Goal: Task Accomplishment & Management: Use online tool/utility

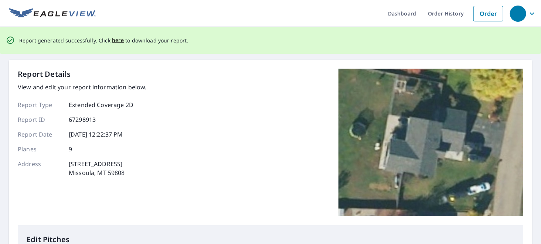
scroll to position [9, 0]
click at [115, 41] on span "here" at bounding box center [118, 40] width 12 height 9
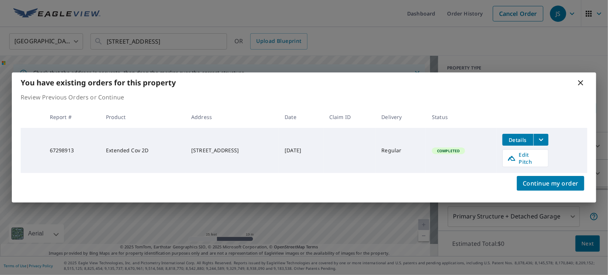
click at [581, 86] on icon at bounding box center [581, 82] width 9 height 9
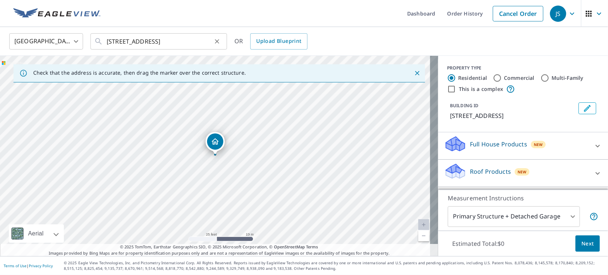
click at [219, 42] on icon "Clear" at bounding box center [217, 41] width 7 height 7
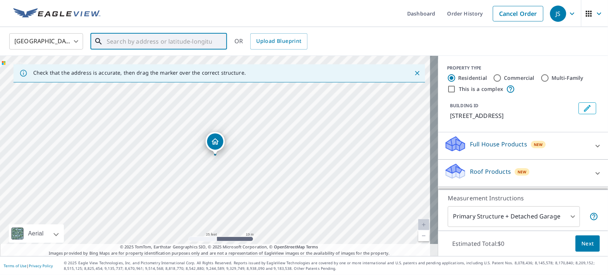
paste input "4052 Calliope Ct"
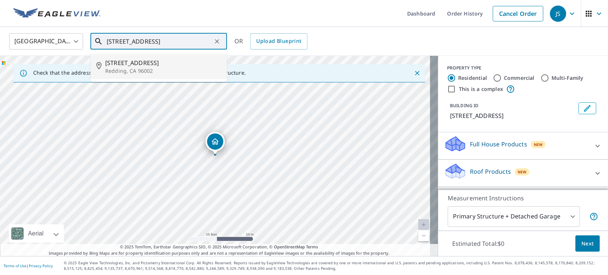
click at [130, 62] on span "4052 Calliope Ct" at bounding box center [163, 62] width 116 height 9
type input "4052 Calliope Ct Redding, CA 96002"
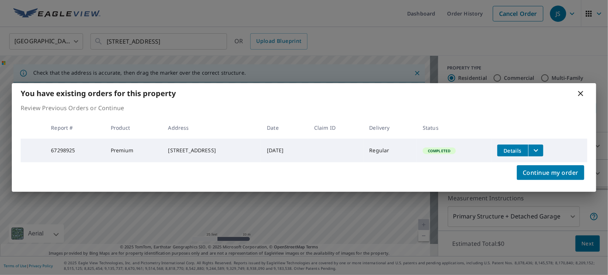
click at [540, 147] on icon "filesDropdownBtn-67298925" at bounding box center [536, 150] width 9 height 9
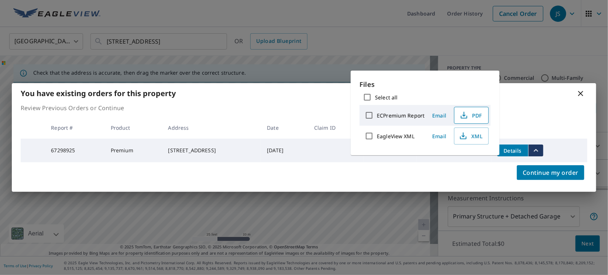
click at [477, 115] on span "PDF" at bounding box center [471, 115] width 24 height 9
click at [582, 93] on icon at bounding box center [581, 93] width 9 height 9
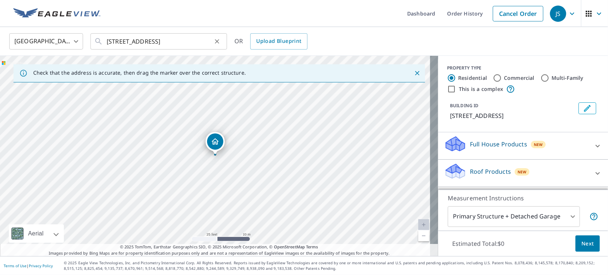
click at [221, 40] on button "Clear" at bounding box center [217, 41] width 10 height 10
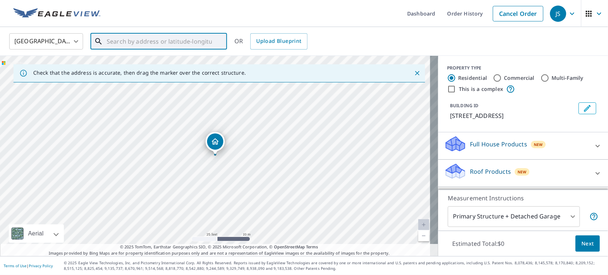
paste input "1812 Road 6"
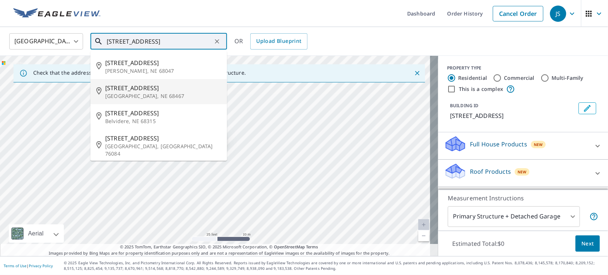
click at [135, 88] on span "1812 Road 6" at bounding box center [163, 87] width 116 height 9
type input "1812 Road 6 York, NE 68467"
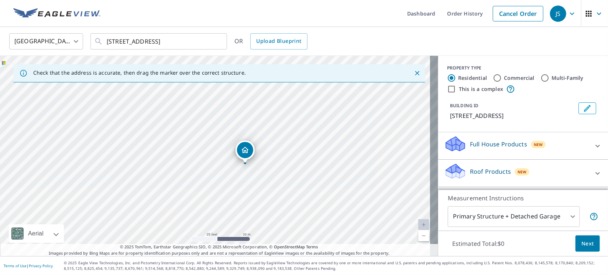
drag, startPoint x: 267, startPoint y: 170, endPoint x: 228, endPoint y: 91, distance: 88.7
click at [228, 91] on div "1812 Road 6 York, NE 68467" at bounding box center [219, 156] width 439 height 200
click at [216, 42] on icon "Clear" at bounding box center [217, 41] width 4 height 4
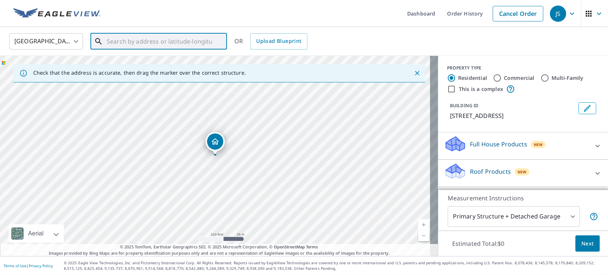
paste input "40.77103494609787, -97.49206203190874"
type input "40.77103494609787, -97.49206203190874"
click at [490, 173] on p "Roof Products" at bounding box center [490, 171] width 41 height 9
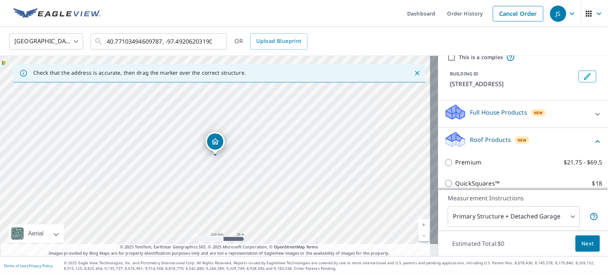
scroll to position [55, 0]
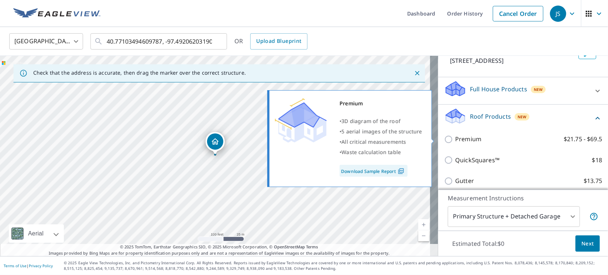
click at [444, 139] on input "Premium $21.75 - $69.5" at bounding box center [449, 139] width 11 height 9
checkbox input "true"
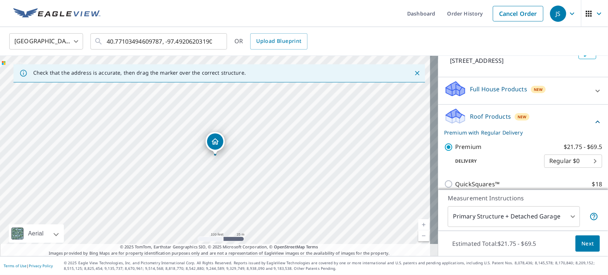
click at [582, 242] on span "Next" at bounding box center [588, 243] width 13 height 9
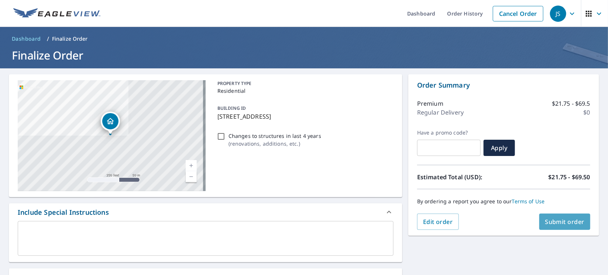
click at [546, 224] on span "Submit order" at bounding box center [566, 222] width 40 height 8
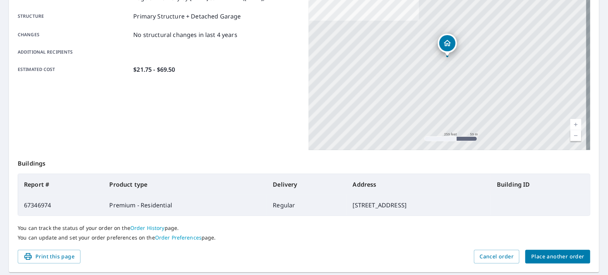
scroll to position [159, 0]
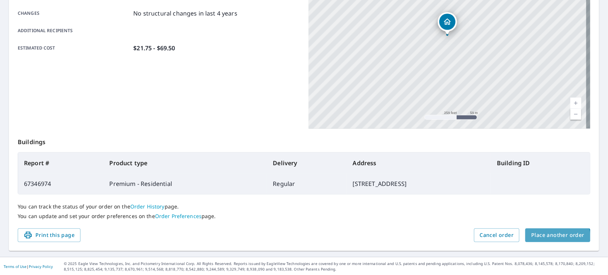
click at [536, 239] on button "Place another order" at bounding box center [558, 235] width 65 height 14
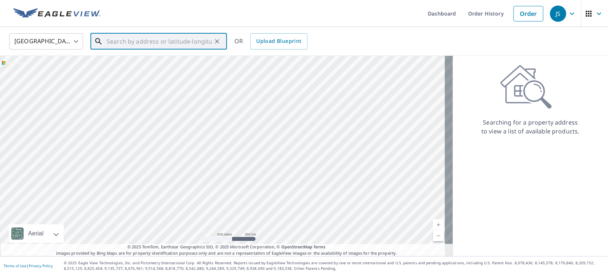
paste input "301 Chase"
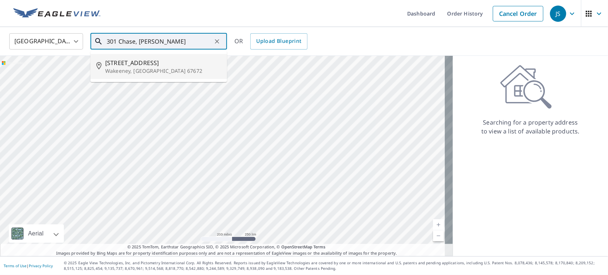
click at [140, 62] on span "301 Chase Ave" at bounding box center [163, 62] width 116 height 9
type input "301 Chase Ave Wakeeney, KS 67672"
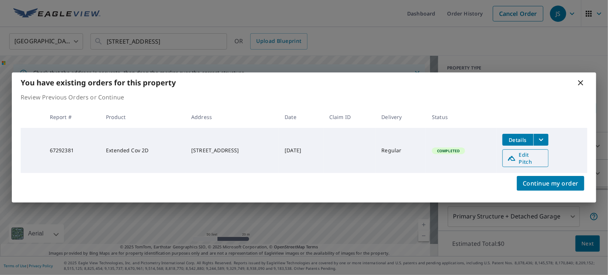
click at [517, 158] on icon at bounding box center [512, 158] width 9 height 9
drag, startPoint x: 583, startPoint y: 85, endPoint x: 569, endPoint y: 86, distance: 13.7
click at [583, 85] on icon at bounding box center [581, 82] width 9 height 9
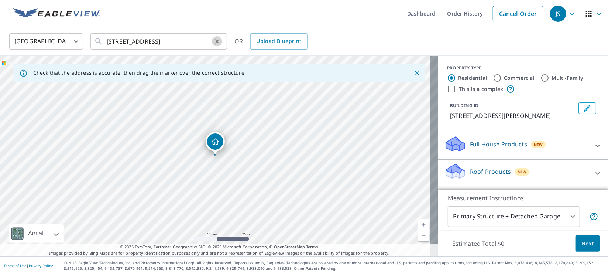
click at [219, 40] on icon "Clear" at bounding box center [217, 41] width 7 height 7
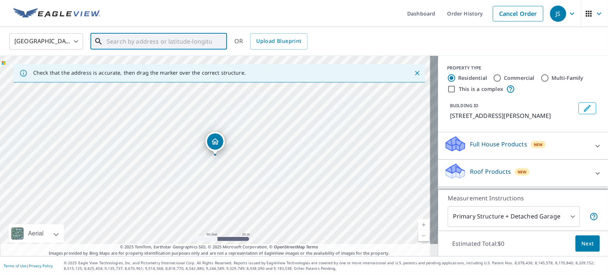
click at [191, 42] on input "text" at bounding box center [159, 41] width 105 height 21
paste input "5424 W St Paul Ave"
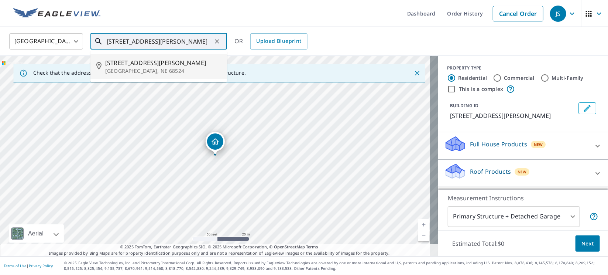
click at [149, 67] on p "Lincoln, NE 68524" at bounding box center [163, 70] width 116 height 7
type input "5424 W Saint Paul Ave Lincoln, NE 68524"
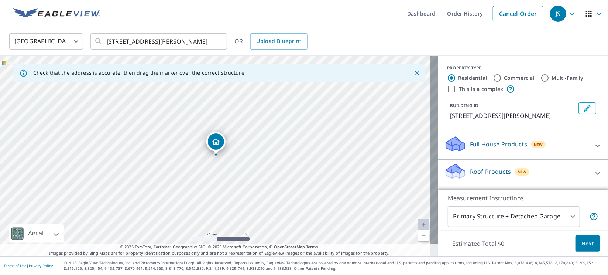
click at [481, 169] on p "Roof Products" at bounding box center [490, 171] width 41 height 9
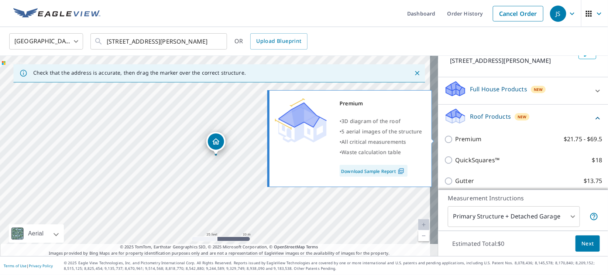
click at [444, 139] on input "Premium $21.75 - $69.5" at bounding box center [449, 139] width 11 height 9
checkbox input "true"
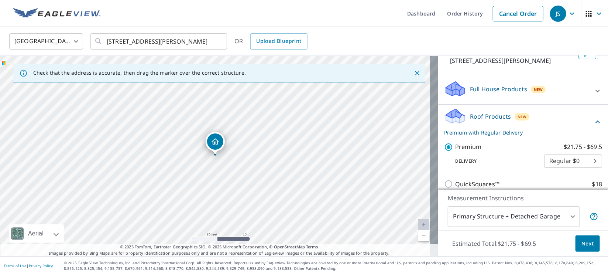
click at [582, 240] on span "Next" at bounding box center [588, 243] width 13 height 9
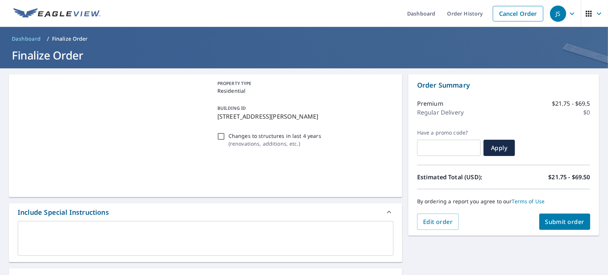
click at [554, 214] on button "Submit order" at bounding box center [565, 222] width 51 height 16
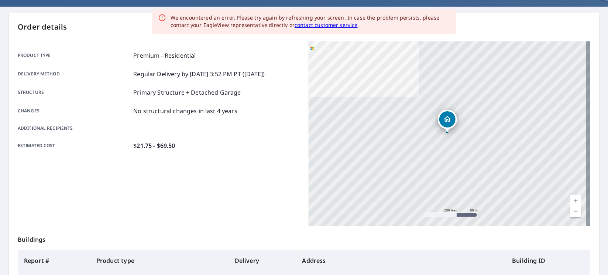
scroll to position [159, 0]
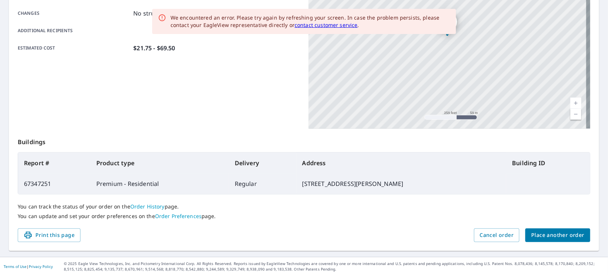
click at [535, 233] on span "Place another order" at bounding box center [558, 235] width 53 height 9
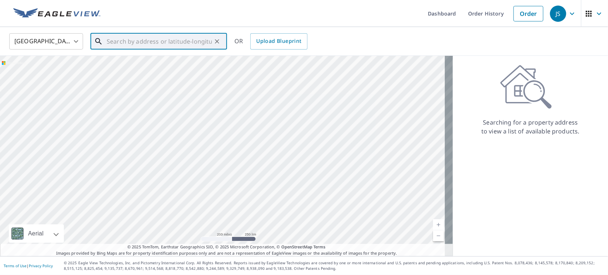
click at [173, 42] on input "text" at bounding box center [159, 41] width 105 height 21
paste input "104 W Webb St"
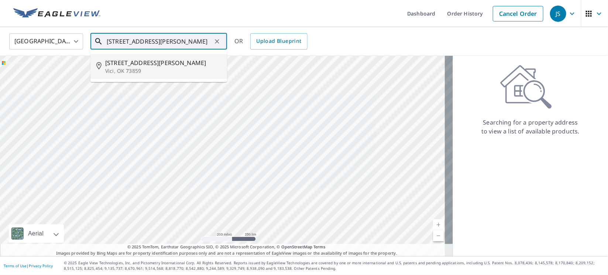
click at [118, 64] on span "104 W Webb St" at bounding box center [163, 62] width 116 height 9
type input "104 W Webb St Vici, OK 73859"
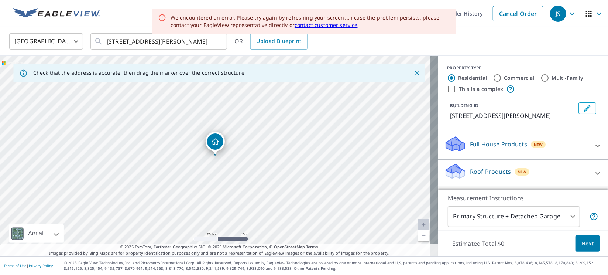
click at [490, 173] on p "Roof Products" at bounding box center [490, 171] width 41 height 9
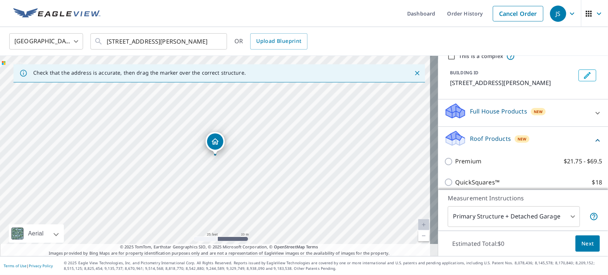
scroll to position [55, 0]
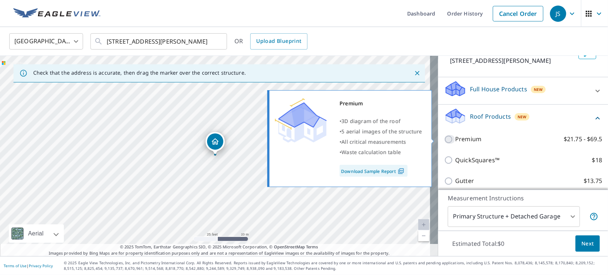
click at [444, 142] on input "Premium $21.75 - $69.5" at bounding box center [449, 139] width 11 height 9
checkbox input "true"
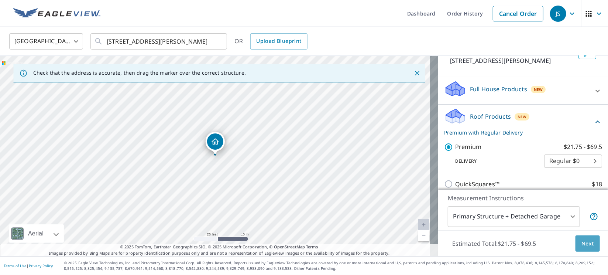
click at [582, 248] on span "Next" at bounding box center [588, 243] width 13 height 9
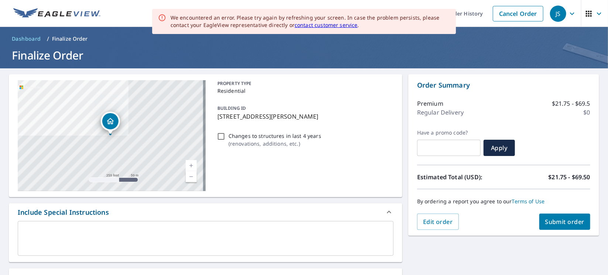
click at [564, 221] on span "Submit order" at bounding box center [566, 222] width 40 height 8
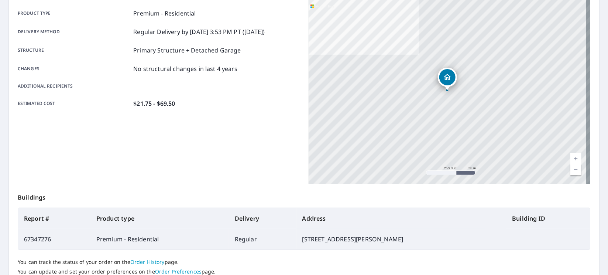
scroll to position [159, 0]
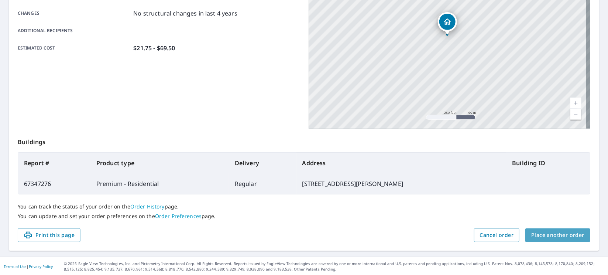
click at [552, 233] on span "Place another order" at bounding box center [558, 235] width 53 height 9
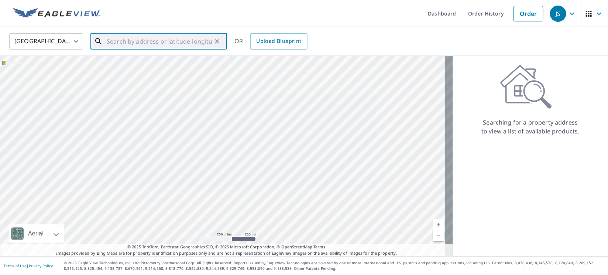
click at [183, 46] on input "text" at bounding box center [159, 41] width 105 height 21
paste input "1812 Road 6"
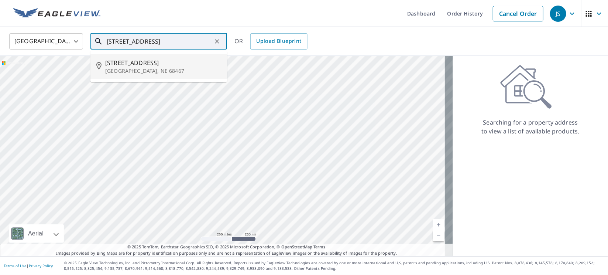
click at [120, 68] on p "York, NE 68467" at bounding box center [163, 70] width 116 height 7
type input "1812 Road 6 York, NE 68467"
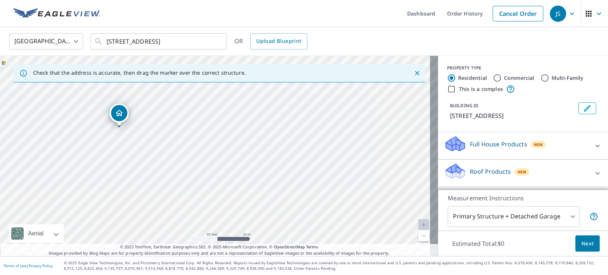
drag, startPoint x: 294, startPoint y: 173, endPoint x: 197, endPoint y: 145, distance: 101.2
click at [197, 145] on div "1812 Road 6 York, NE 68467" at bounding box center [219, 156] width 439 height 200
drag, startPoint x: 120, startPoint y: 114, endPoint x: 314, endPoint y: 126, distance: 194.7
click at [474, 175] on div "Roof Products New" at bounding box center [516, 173] width 145 height 21
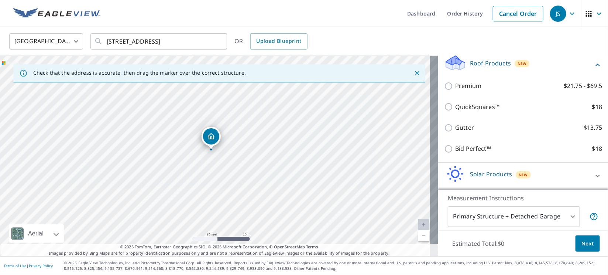
scroll to position [110, 0]
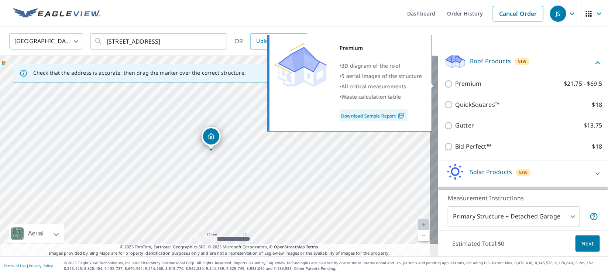
click at [444, 85] on input "Premium $21.75 - $69.5" at bounding box center [449, 83] width 11 height 9
checkbox input "true"
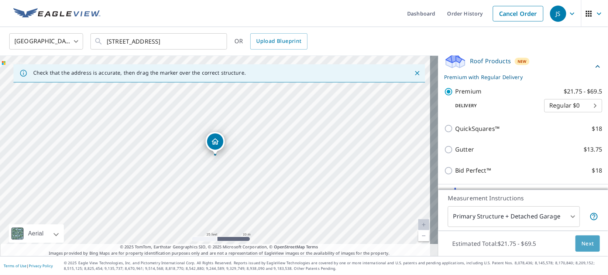
click at [582, 242] on span "Next" at bounding box center [588, 243] width 13 height 9
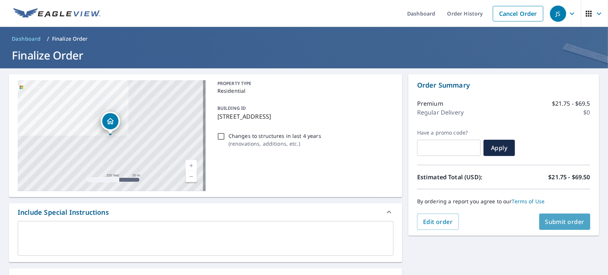
click at [556, 220] on span "Submit order" at bounding box center [566, 222] width 40 height 8
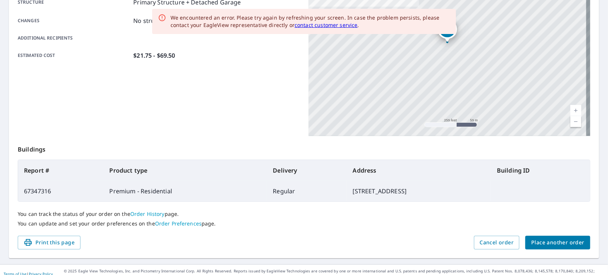
scroll to position [159, 0]
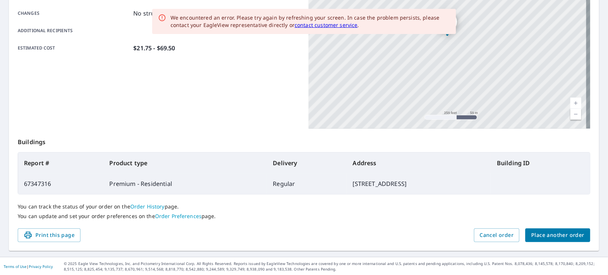
click at [557, 234] on span "Place another order" at bounding box center [558, 235] width 53 height 9
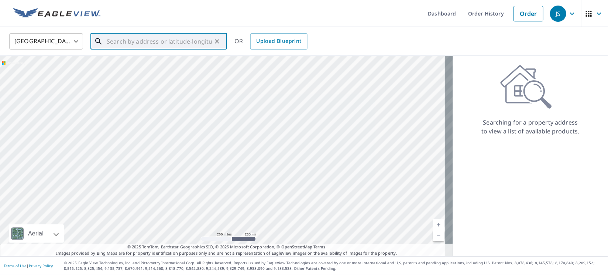
click at [187, 41] on input "text" at bounding box center [159, 41] width 105 height 21
paste input "406 Winter Park Ln"
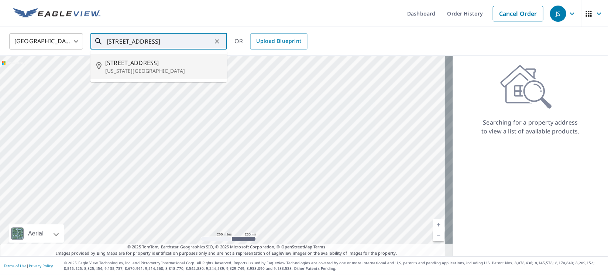
click at [138, 72] on p "Colorado Springs, CO 80919" at bounding box center [163, 70] width 116 height 7
type input "406 Winter Park Ln Colorado Springs, CO 80919"
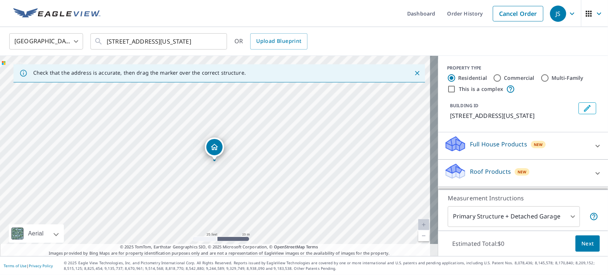
click at [472, 176] on p "Roof Products" at bounding box center [490, 171] width 41 height 9
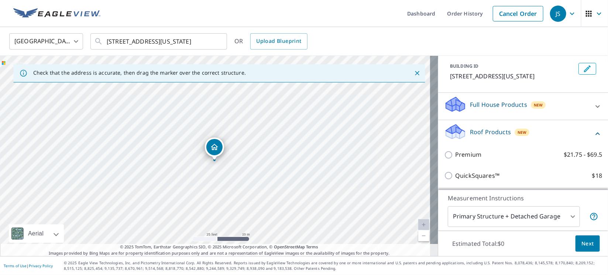
scroll to position [55, 0]
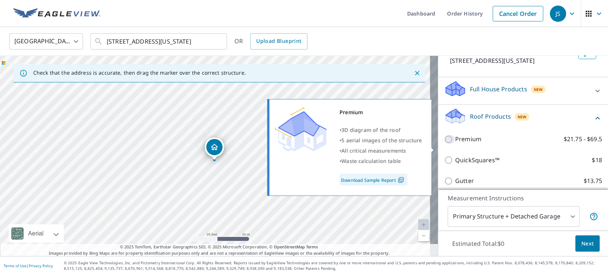
click at [444, 144] on input "Premium $21.75 - $69.5" at bounding box center [449, 139] width 11 height 9
checkbox input "true"
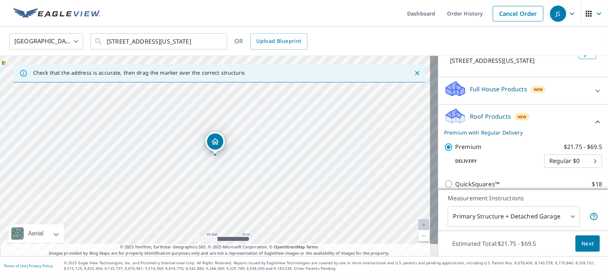
click at [589, 241] on button "Next" at bounding box center [588, 243] width 24 height 17
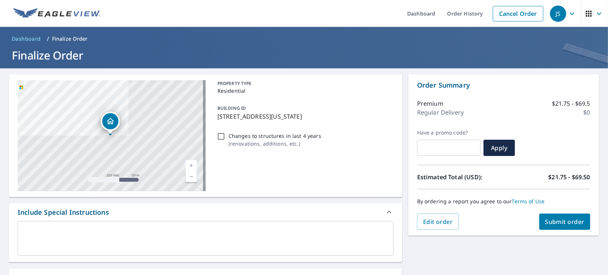
click at [561, 219] on span "Submit order" at bounding box center [566, 222] width 40 height 8
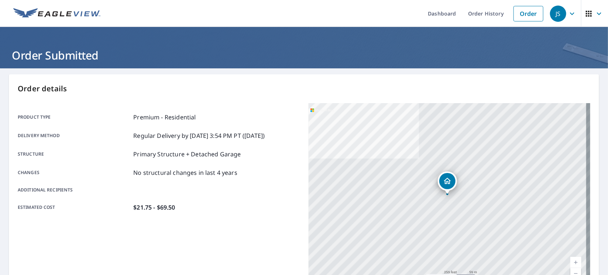
scroll to position [159, 0]
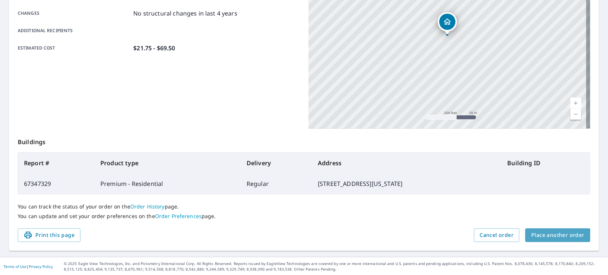
click at [539, 238] on span "Place another order" at bounding box center [558, 235] width 53 height 9
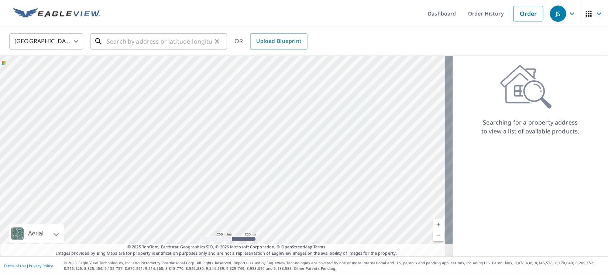
click at [200, 42] on input "text" at bounding box center [159, 41] width 105 height 21
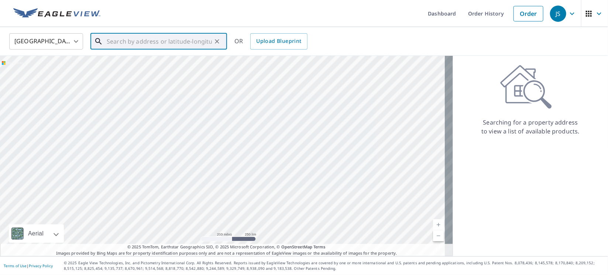
paste input "414 Main St"
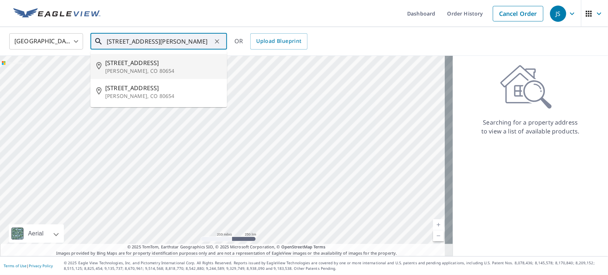
click at [147, 68] on p "Wiggins, CO 80654" at bounding box center [163, 70] width 116 height 7
type input "415 Main St Wiggins, CO 80654"
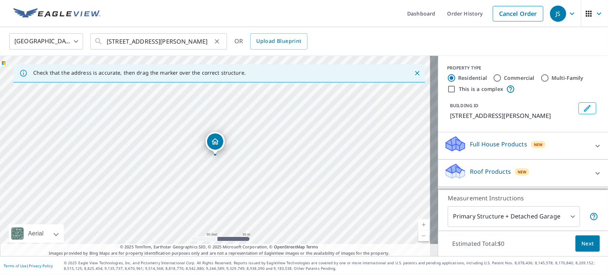
click at [217, 41] on icon "Clear" at bounding box center [217, 41] width 7 height 7
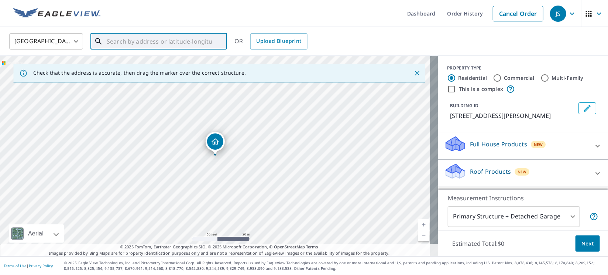
click at [206, 39] on input "text" at bounding box center [159, 41] width 105 height 21
paste input "40.226430613735324, -104.07418349205281"
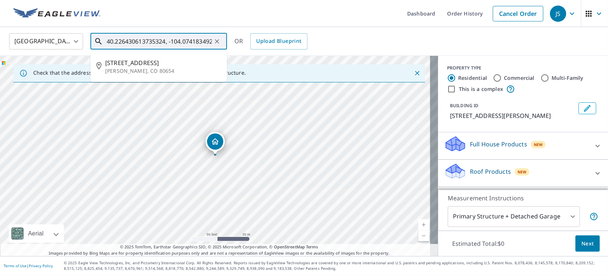
scroll to position [0, 20]
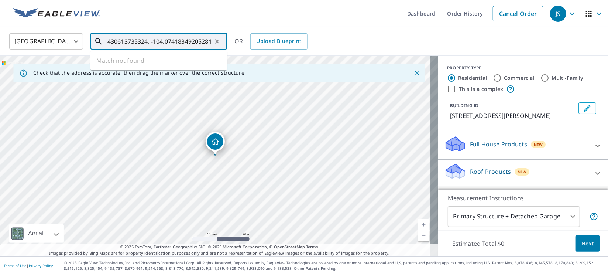
type input "40.226430613735324, -104.07418349205281"
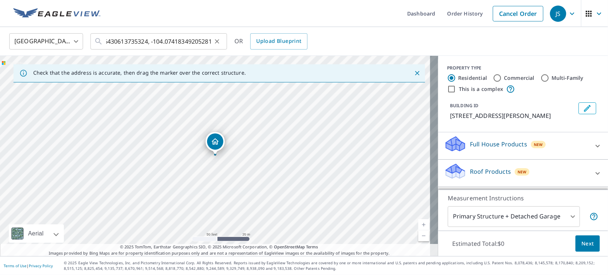
scroll to position [0, 0]
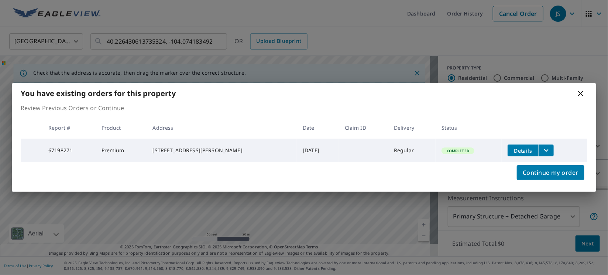
click at [583, 92] on icon at bounding box center [581, 93] width 9 height 9
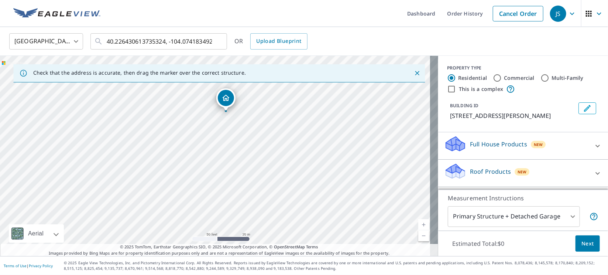
drag, startPoint x: 216, startPoint y: 140, endPoint x: 226, endPoint y: 97, distance: 44.9
click at [477, 170] on p "Roof Products" at bounding box center [490, 171] width 41 height 9
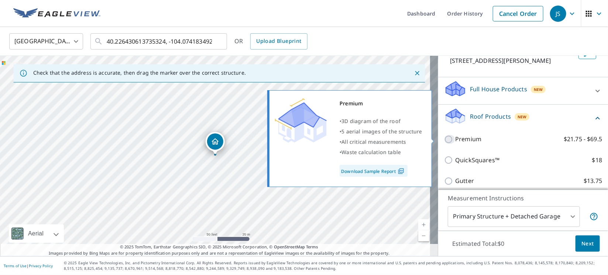
click at [444, 139] on input "Premium $21.75 - $69.5" at bounding box center [449, 139] width 11 height 9
checkbox input "true"
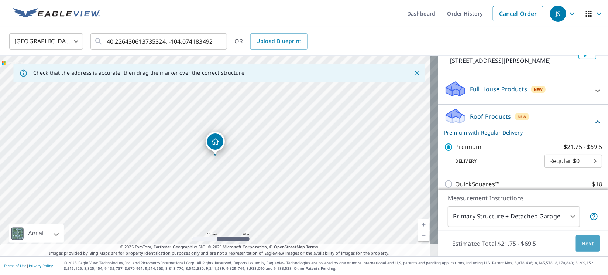
click at [582, 242] on span "Next" at bounding box center [588, 243] width 13 height 9
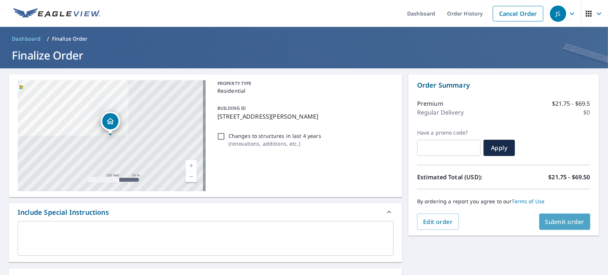
click at [559, 226] on button "Submit order" at bounding box center [565, 222] width 51 height 16
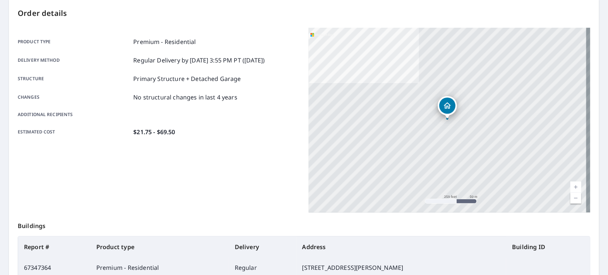
scroll to position [159, 0]
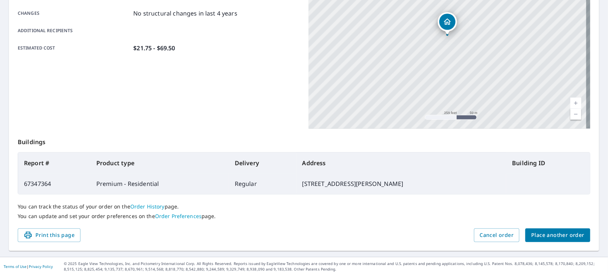
click at [535, 233] on span "Place another order" at bounding box center [558, 235] width 53 height 9
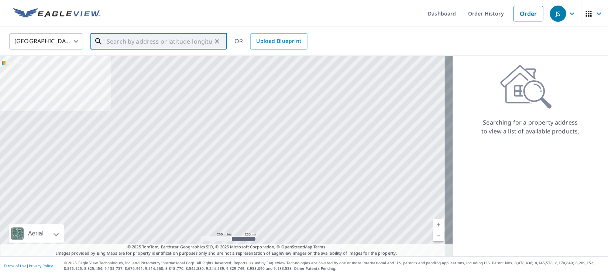
click at [191, 41] on input "text" at bounding box center [159, 41] width 105 height 21
paste input "10150 64 Avenue Southeast"
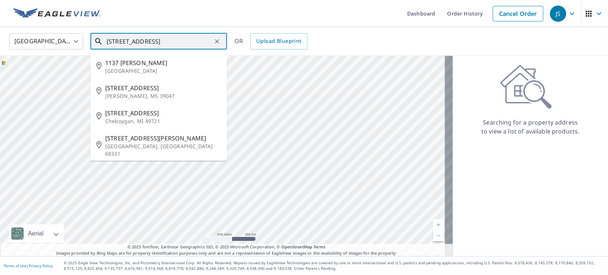
scroll to position [0, 6]
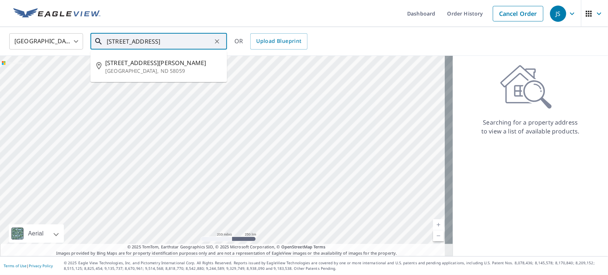
type input "10150 64 Avenue Southeast, Ashley, ND"
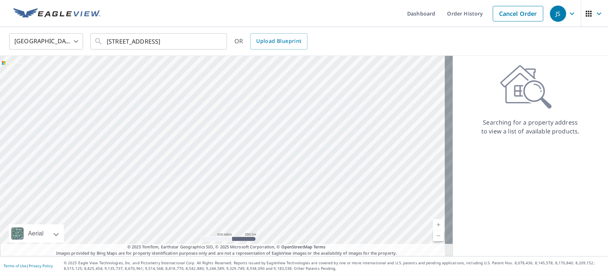
scroll to position [0, 0]
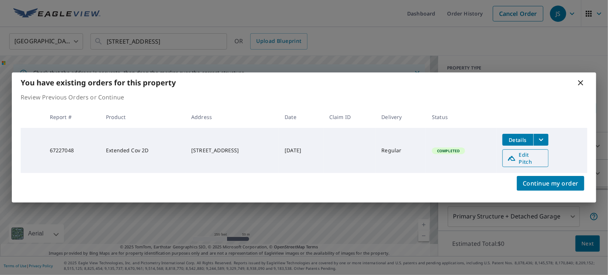
click at [535, 155] on span "Edit Pitch" at bounding box center [526, 158] width 37 height 14
click at [583, 85] on icon at bounding box center [581, 82] width 5 height 5
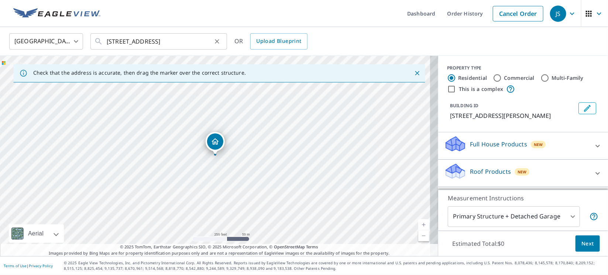
click at [217, 42] on icon "Clear" at bounding box center [217, 41] width 7 height 7
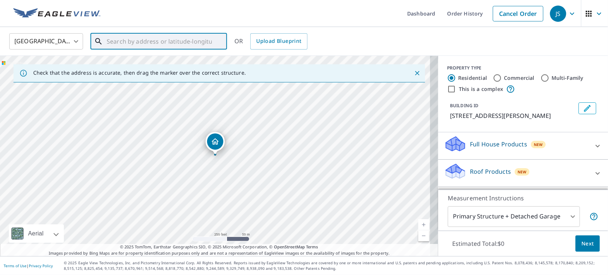
paste input "1819 Keystone Ct."
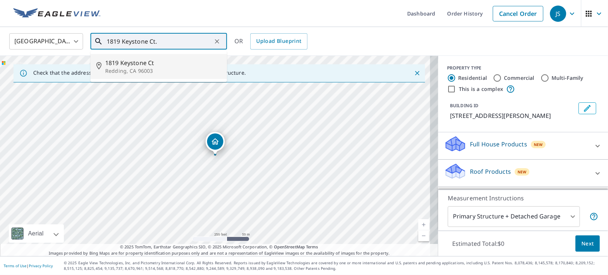
click at [127, 64] on span "1819 Keystone Ct" at bounding box center [163, 62] width 116 height 9
type input "1819 Keystone Ct Redding, CA 96003"
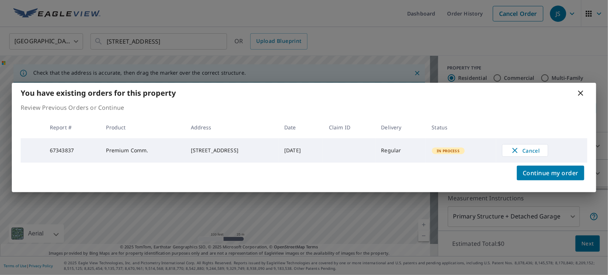
click at [585, 95] on icon at bounding box center [581, 93] width 9 height 9
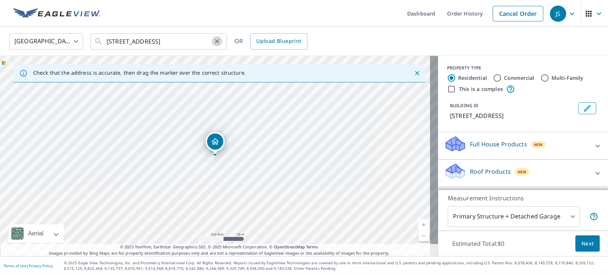
click at [218, 41] on icon "Clear" at bounding box center [217, 41] width 7 height 7
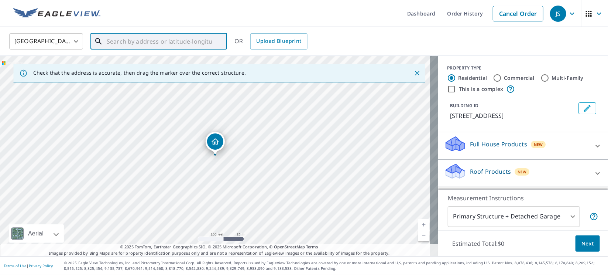
click at [192, 41] on input "text" at bounding box center [159, 41] width 105 height 21
paste input "17255 CR 32"
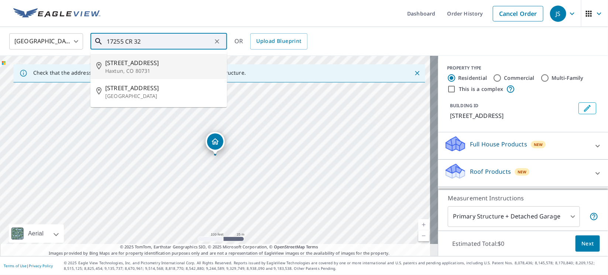
click at [129, 61] on span "17255 County Road 32" at bounding box center [163, 62] width 116 height 9
type input "17255 County Road 32 Haxtun, CO 80731"
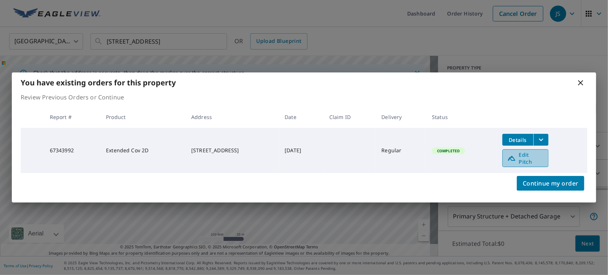
click at [534, 159] on span "Edit Pitch" at bounding box center [526, 158] width 37 height 14
click at [580, 82] on icon at bounding box center [581, 82] width 9 height 9
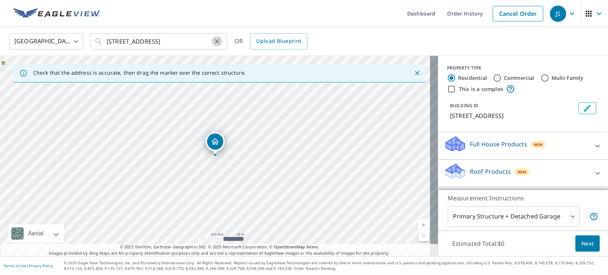
click at [218, 42] on icon "Clear" at bounding box center [217, 41] width 7 height 7
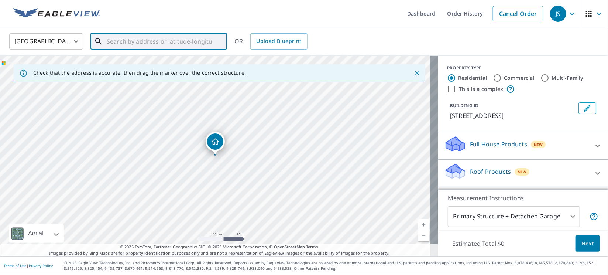
paste input "11000 Crooked Canyon Road"
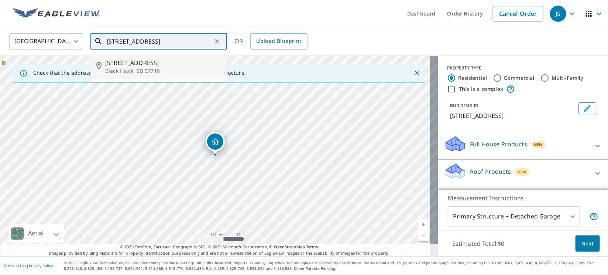
click at [149, 68] on p "Black Hawk, SD 57718" at bounding box center [163, 70] width 116 height 7
type input "[STREET_ADDRESS]"
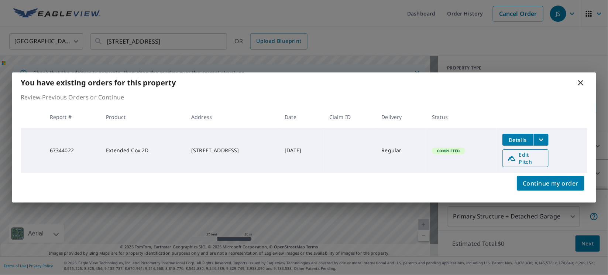
click at [529, 162] on span "Edit Pitch" at bounding box center [526, 158] width 37 height 14
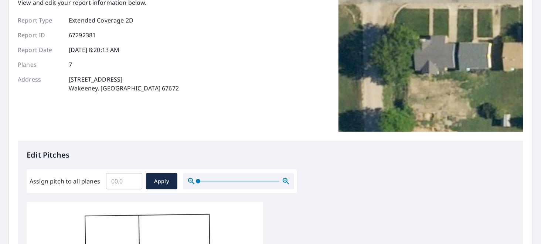
scroll to position [98, 0]
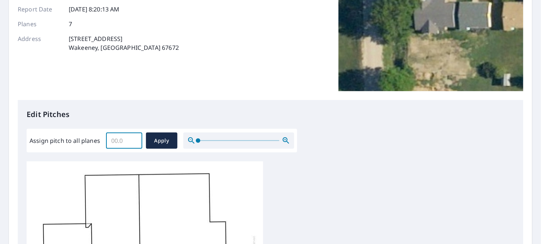
click at [114, 145] on input "Assign pitch to all planes" at bounding box center [124, 140] width 36 height 21
type input "5"
click at [153, 140] on span "Apply" at bounding box center [162, 140] width 20 height 9
type input "5"
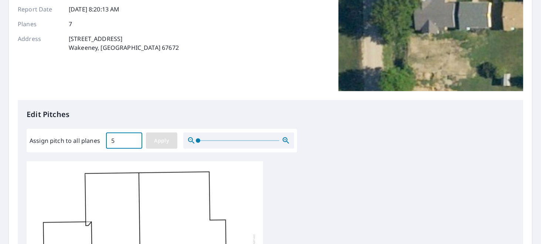
type input "5"
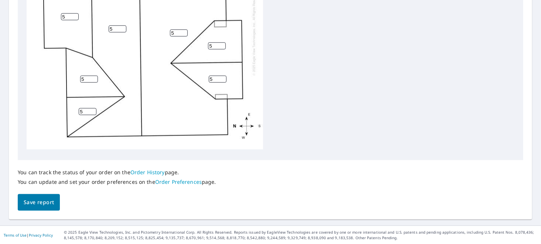
click at [45, 202] on span "Save report" at bounding box center [39, 202] width 30 height 9
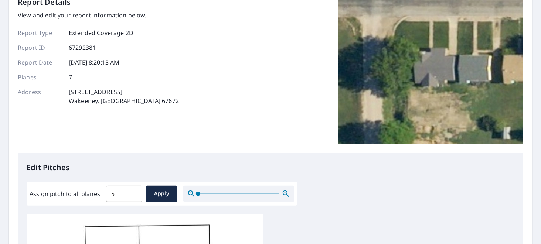
scroll to position [0, 0]
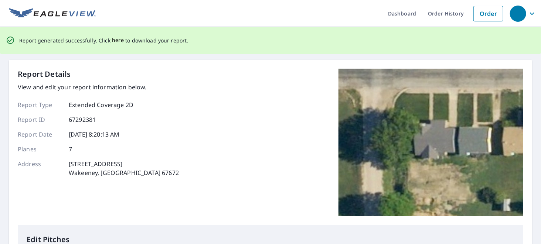
click at [114, 41] on span "here" at bounding box center [118, 40] width 12 height 9
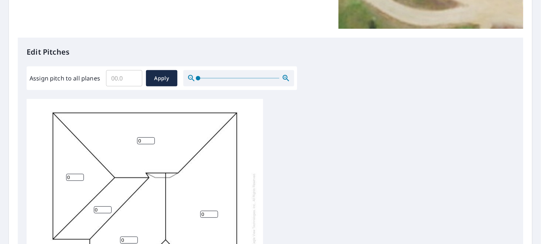
scroll to position [94, 0]
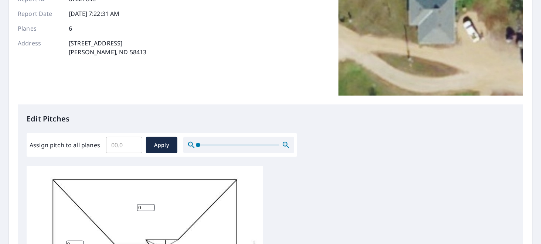
click at [120, 143] on input "Assign pitch to all planes" at bounding box center [124, 145] width 36 height 21
type input "4"
click at [154, 147] on span "Apply" at bounding box center [162, 145] width 20 height 9
type input "4"
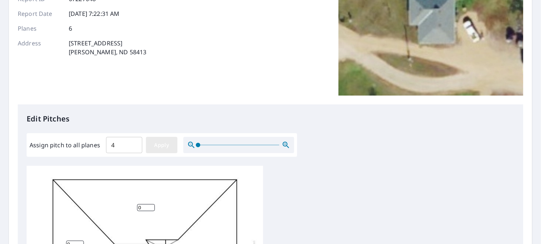
type input "4"
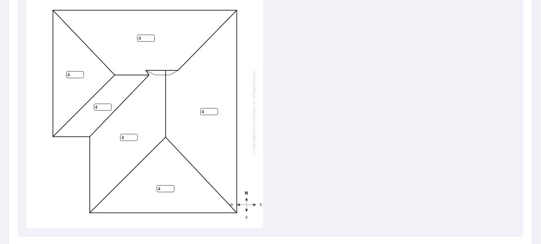
scroll to position [340, 0]
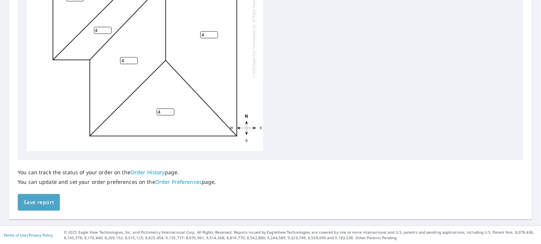
click at [50, 202] on span "Save report" at bounding box center [39, 202] width 30 height 9
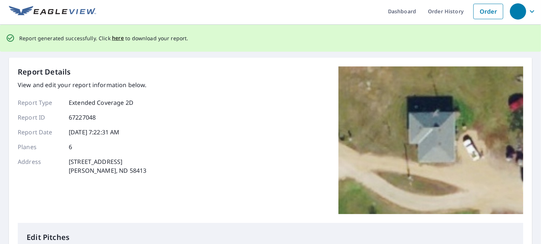
scroll to position [0, 0]
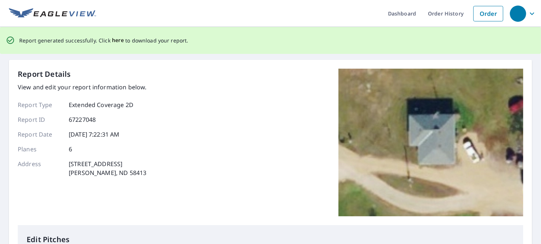
click at [116, 40] on span "here" at bounding box center [118, 40] width 12 height 9
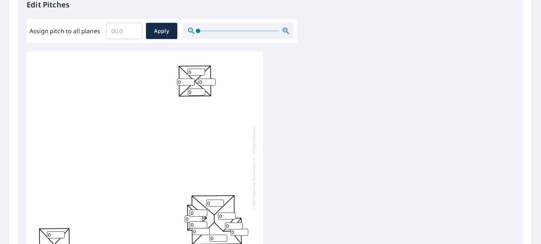
scroll to position [148, 0]
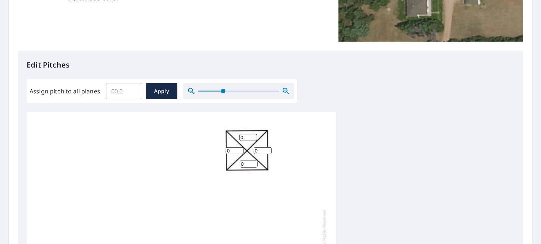
drag, startPoint x: 199, startPoint y: 91, endPoint x: 224, endPoint y: 88, distance: 25.7
click at [224, 89] on span at bounding box center [223, 91] width 4 height 4
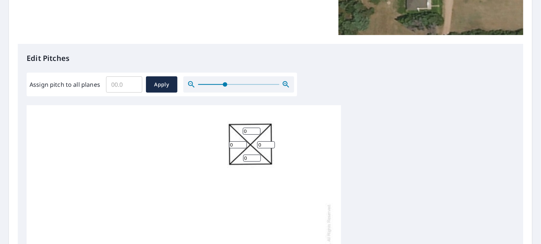
scroll to position [98, 0]
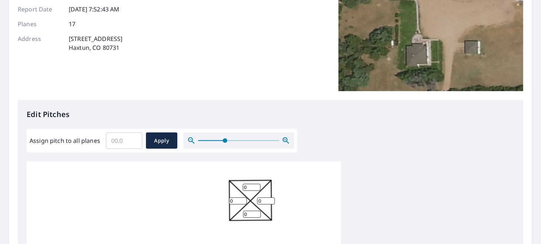
click at [117, 143] on input "Assign pitch to all planes" at bounding box center [124, 140] width 36 height 21
type input "4"
click at [161, 142] on span "Apply" at bounding box center [162, 140] width 20 height 9
type input "4"
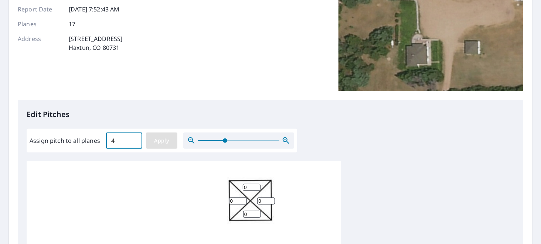
type input "4"
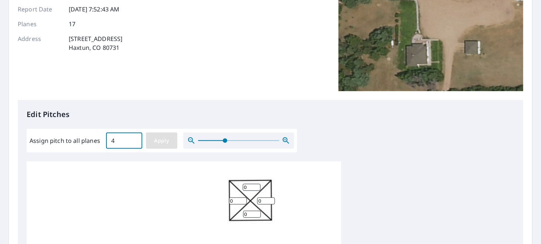
type input "4"
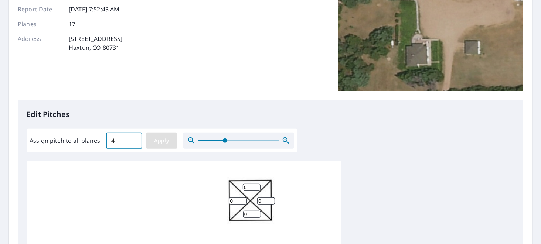
type input "4"
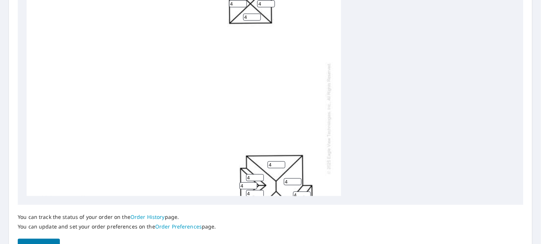
scroll to position [340, 0]
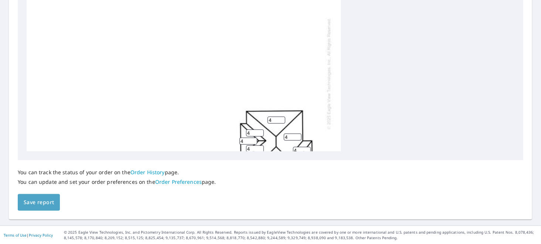
click at [35, 200] on span "Save report" at bounding box center [39, 202] width 30 height 9
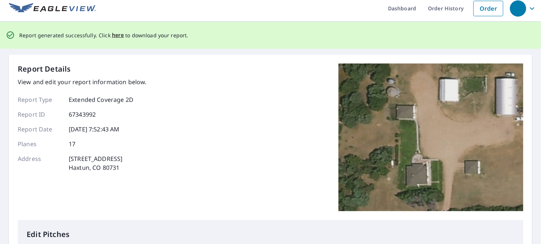
scroll to position [0, 0]
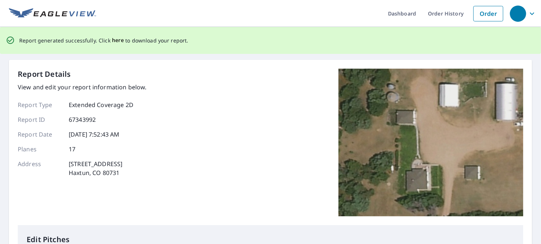
click at [113, 42] on span "here" at bounding box center [118, 40] width 12 height 9
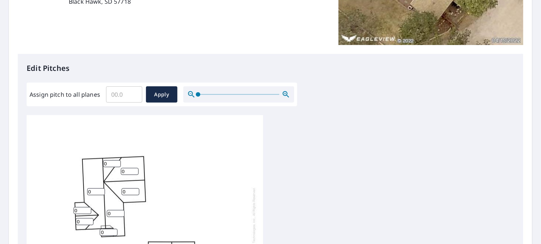
scroll to position [197, 0]
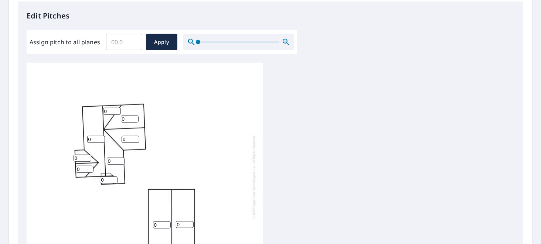
click at [117, 44] on input "Assign pitch to all planes" at bounding box center [124, 42] width 36 height 21
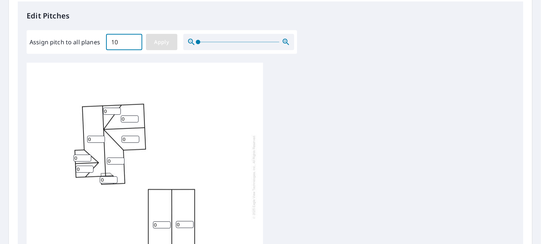
type input "10"
click at [162, 48] on button "Apply" at bounding box center [161, 42] width 31 height 16
type input "10"
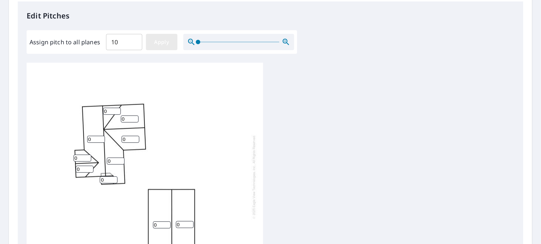
type input "10"
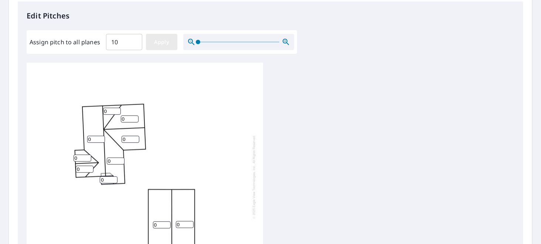
type input "10"
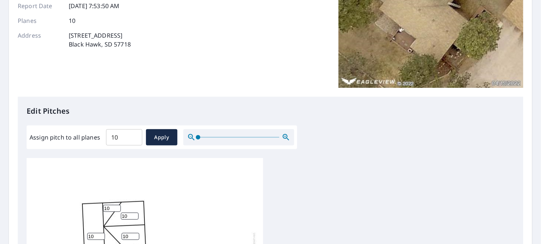
scroll to position [0, 0]
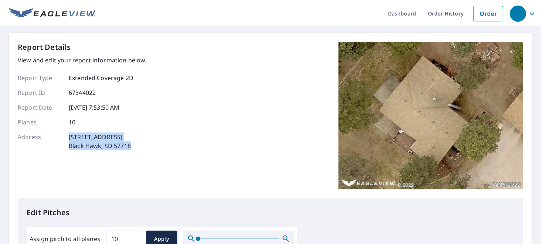
drag, startPoint x: 69, startPoint y: 138, endPoint x: 134, endPoint y: 151, distance: 66.7
click at [138, 152] on div "Report Details View and edit your report information below. Report Type Extende…" at bounding box center [82, 116] width 129 height 148
copy p "[STREET_ADDRESS]"
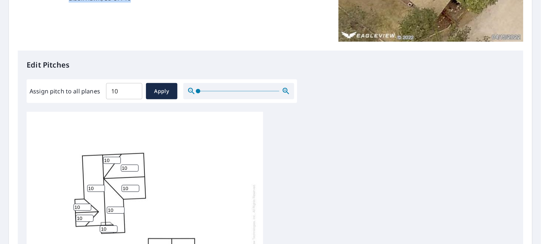
scroll to position [296, 0]
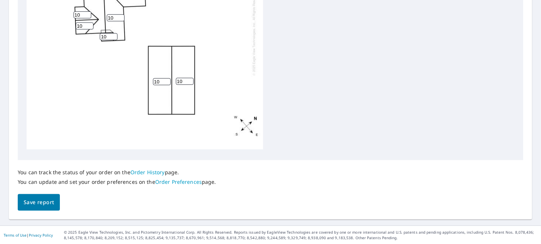
click at [46, 204] on span "Save report" at bounding box center [39, 202] width 30 height 9
